Goal: Task Accomplishment & Management: Use online tool/utility

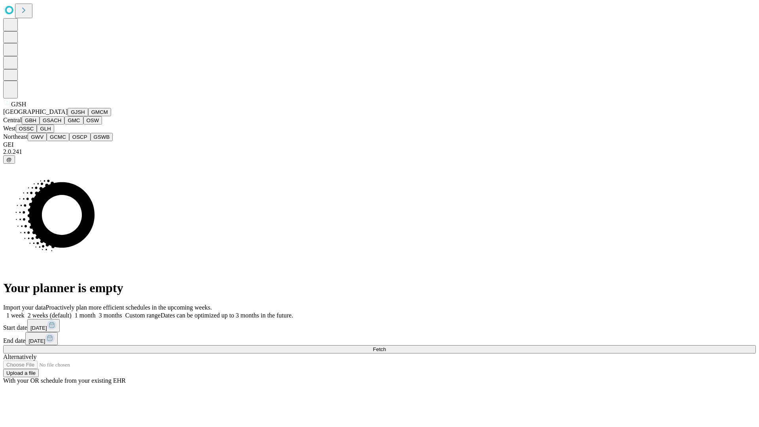
click at [68, 116] on button "GJSH" at bounding box center [78, 112] width 21 height 8
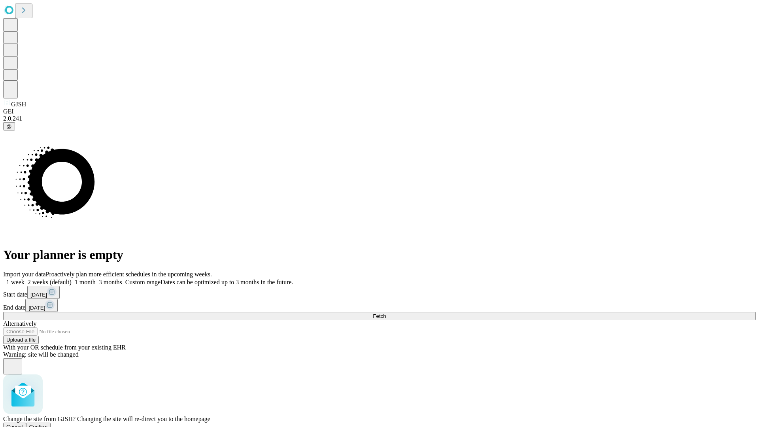
click at [48, 424] on span "Confirm" at bounding box center [38, 427] width 19 height 6
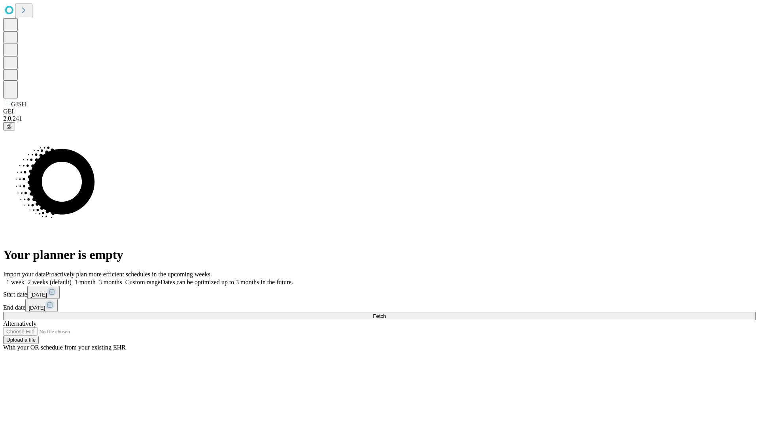
click at [96, 279] on label "1 month" at bounding box center [84, 282] width 24 height 7
click at [386, 313] on span "Fetch" at bounding box center [379, 316] width 13 height 6
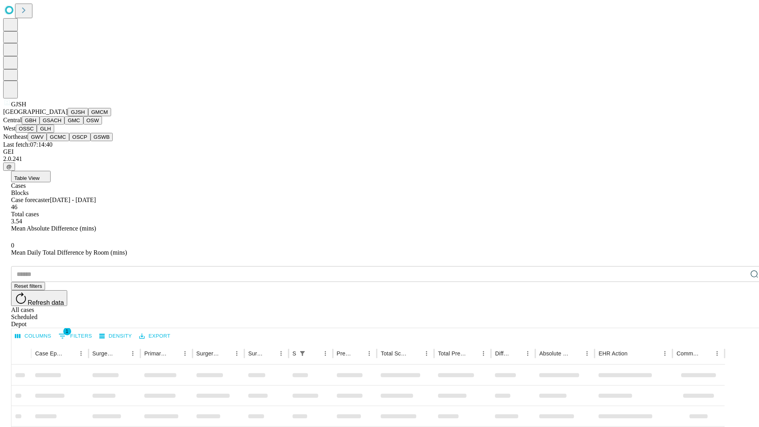
click at [88, 116] on button "GMCM" at bounding box center [99, 112] width 23 height 8
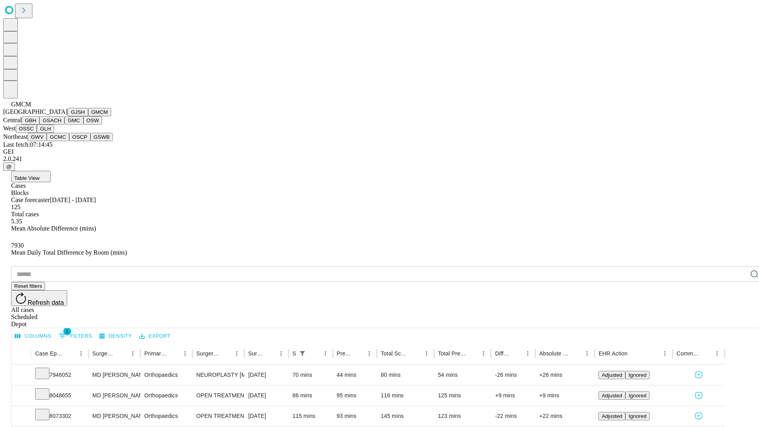
click at [40, 125] on button "GBH" at bounding box center [31, 120] width 18 height 8
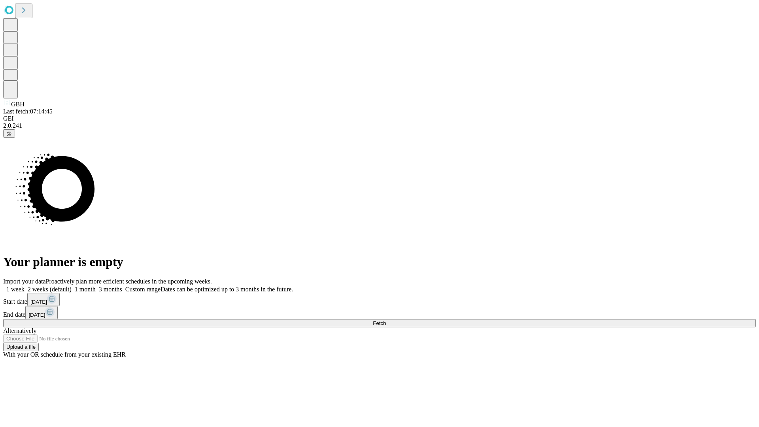
click at [96, 286] on label "1 month" at bounding box center [84, 289] width 24 height 7
click at [386, 320] on span "Fetch" at bounding box center [379, 323] width 13 height 6
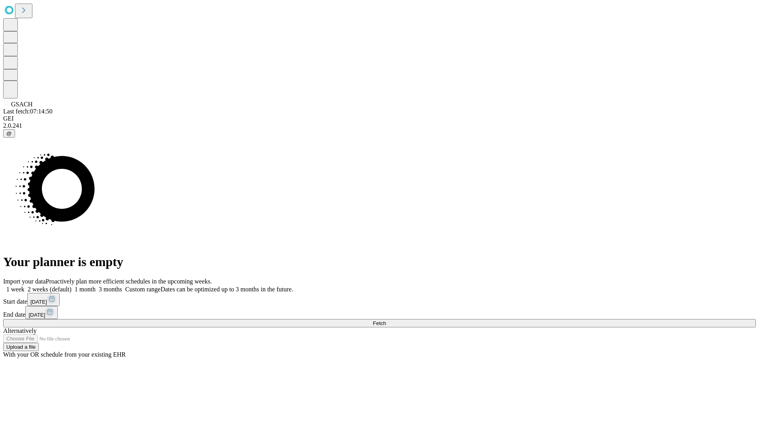
click at [96, 286] on label "1 month" at bounding box center [84, 289] width 24 height 7
click at [386, 320] on span "Fetch" at bounding box center [379, 323] width 13 height 6
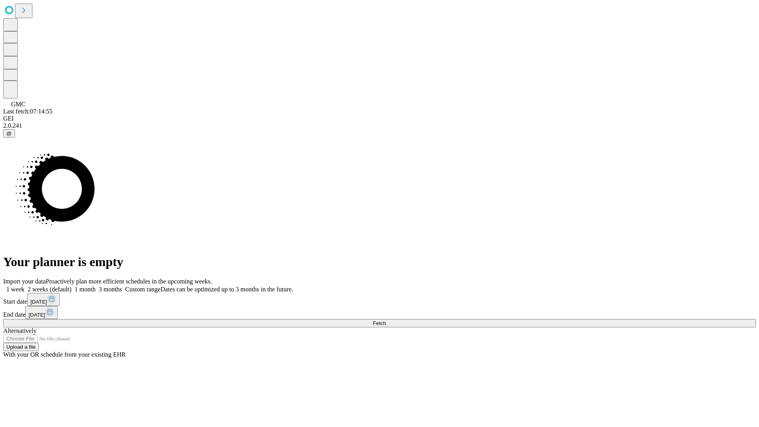
click at [386, 320] on span "Fetch" at bounding box center [379, 323] width 13 height 6
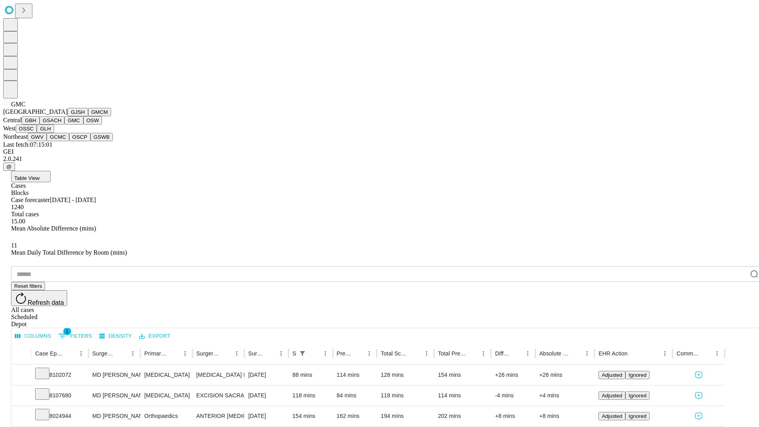
click at [83, 125] on button "OSW" at bounding box center [92, 120] width 19 height 8
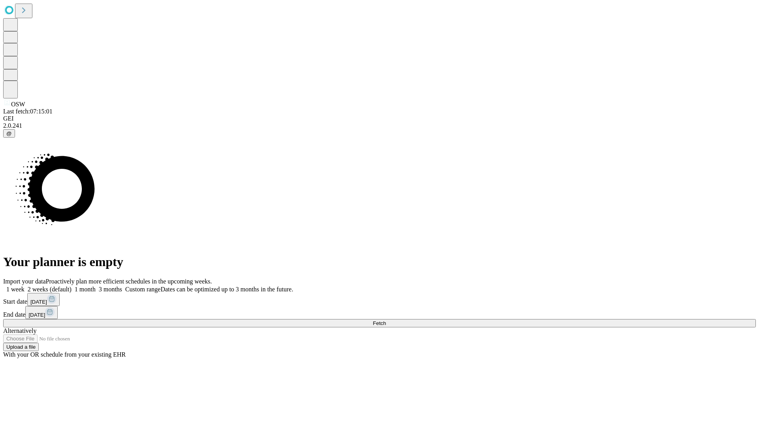
click at [386, 320] on span "Fetch" at bounding box center [379, 323] width 13 height 6
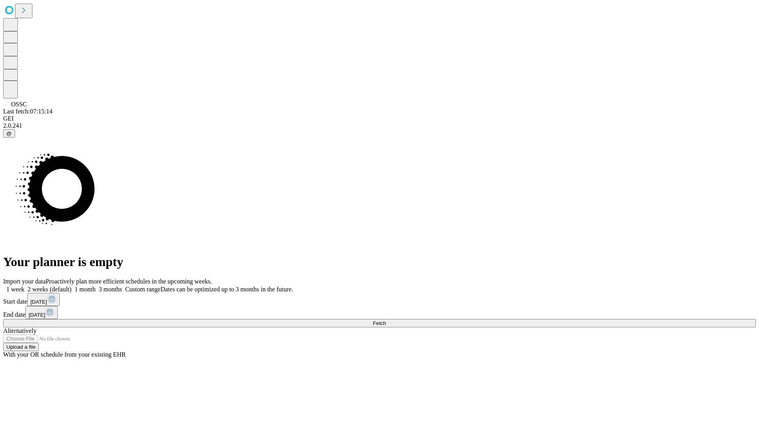
click at [96, 286] on label "1 month" at bounding box center [84, 289] width 24 height 7
click at [386, 320] on span "Fetch" at bounding box center [379, 323] width 13 height 6
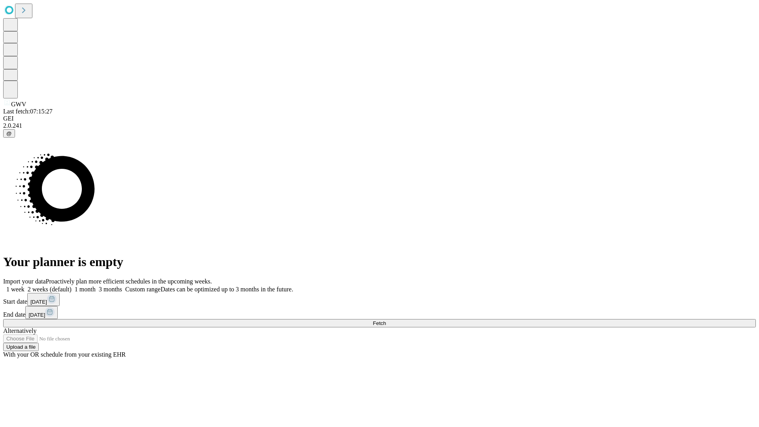
click at [386, 320] on span "Fetch" at bounding box center [379, 323] width 13 height 6
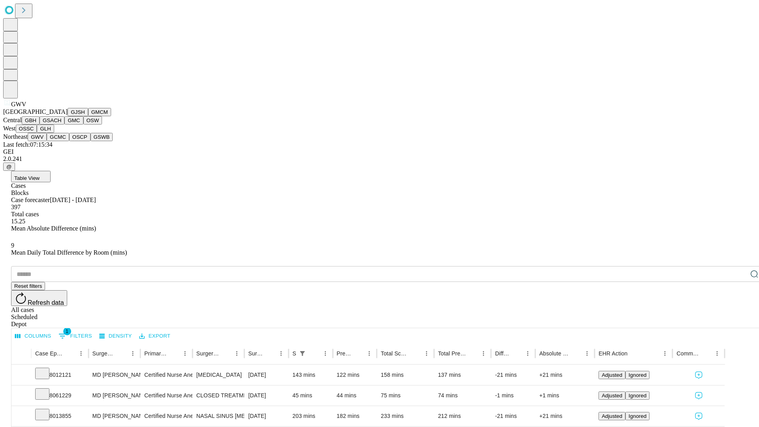
click at [61, 141] on button "GCMC" at bounding box center [58, 137] width 23 height 8
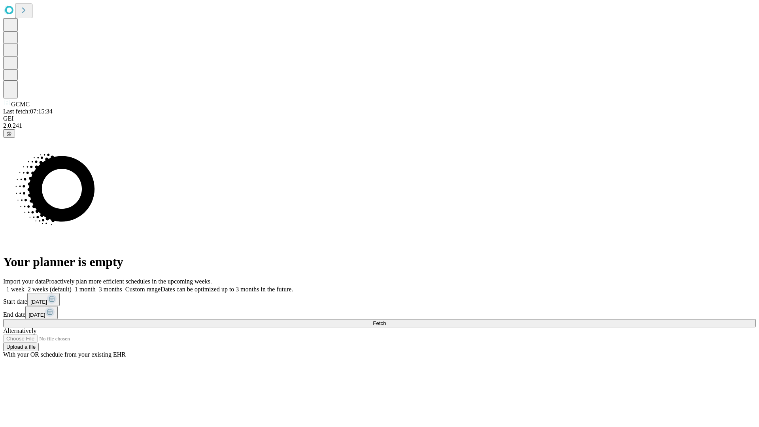
click at [96, 286] on label "1 month" at bounding box center [84, 289] width 24 height 7
click at [386, 320] on span "Fetch" at bounding box center [379, 323] width 13 height 6
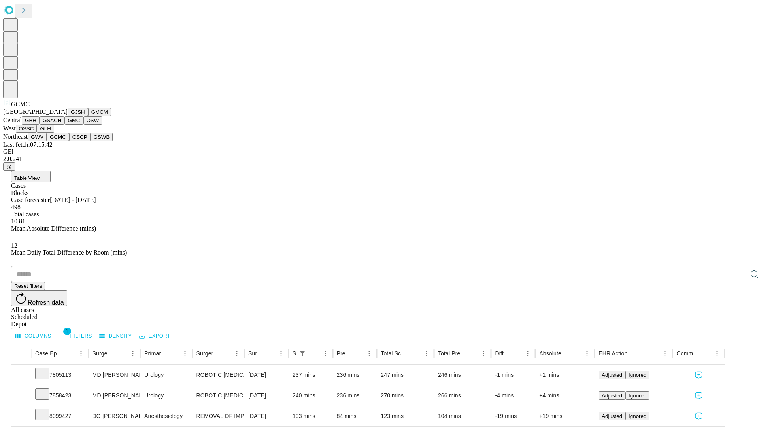
click at [69, 141] on button "OSCP" at bounding box center [79, 137] width 21 height 8
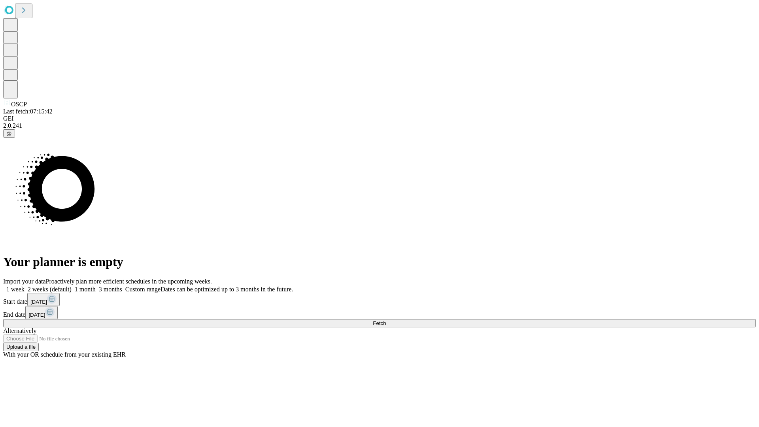
click at [96, 286] on label "1 month" at bounding box center [84, 289] width 24 height 7
click at [386, 320] on span "Fetch" at bounding box center [379, 323] width 13 height 6
